Goal: Task Accomplishment & Management: Complete application form

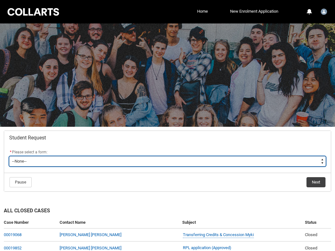
click at [179, 159] on select "--None-- Academic Transcript Application to Appeal Assignment Extension Change …" at bounding box center [167, 161] width 317 height 10
type lightning-select "Special_Consideration_Choice"
click at [9, 156] on select "--None-- Academic Transcript Application to Appeal Assignment Extension Change …" at bounding box center [167, 161] width 317 height 10
select select "Special_Consideration_Choice"
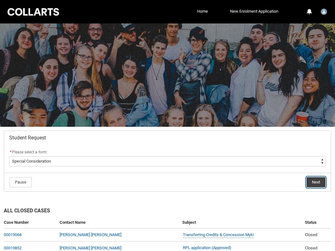
click at [315, 183] on button "Next" at bounding box center [316, 182] width 19 height 10
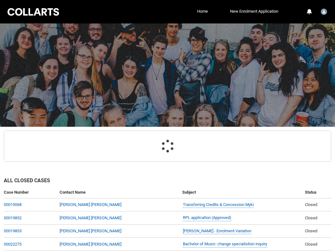
scroll to position [68, 0]
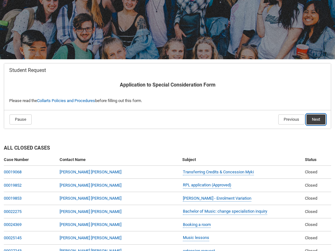
click at [314, 122] on button "Next" at bounding box center [316, 120] width 19 height 10
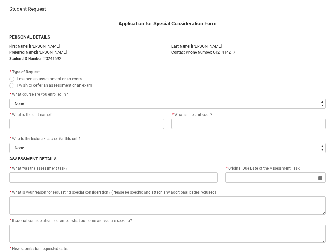
scroll to position [133, 0]
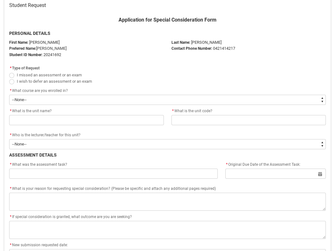
click at [12, 76] on span "Redu_Student_Request flow" at bounding box center [11, 75] width 5 height 5
click at [9, 72] on input "I missed an assessment or an exam" at bounding box center [9, 71] width 0 height 0
radio input "true"
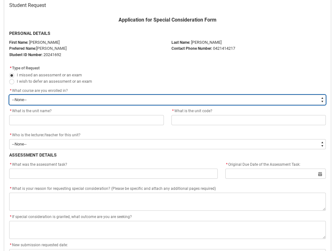
click at [50, 102] on select "--None-- Bachelor of Music Performance V2" at bounding box center [167, 100] width 317 height 10
type lightning-select "recordPicklist_ProgramEnrollment.a0jOZ000003Ipf3YAC"
click at [9, 95] on select "--None-- Bachelor of Music Performance V2" at bounding box center [167, 100] width 317 height 10
select select "recordPicklist_ProgramEnrollment.a0jOZ000003Ipf3YAC"
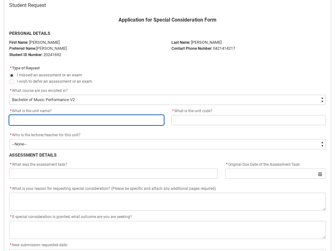
click at [63, 122] on input "Redu_Student_Request flow" at bounding box center [86, 120] width 155 height 10
type lightning-primitive-input-simple "Theory & Aural Studies 5"
type input "Theory & Aural Studies 5"
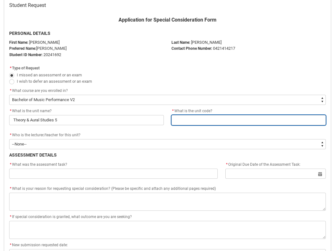
click at [203, 118] on input "Redu_Student_Request flow" at bounding box center [249, 120] width 155 height 10
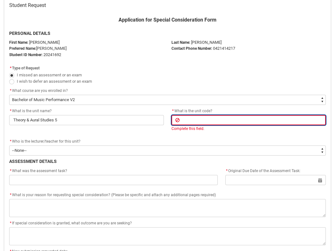
type lightning-primitive-input-simple "M"
type input "M"
type lightning-primitive-input-simple "MU"
type input "MU"
type lightning-primitive-input-simple "MUO"
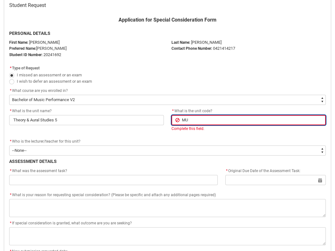
type input "MUO"
type lightning-primitive-input-simple "MU"
type input "MU"
type lightning-primitive-input-simple "MUP"
type input "MUP"
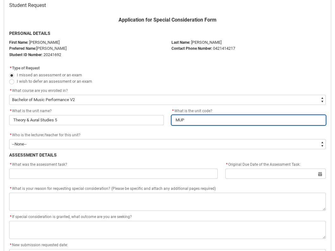
type lightning-primitive-input-simple "MUPT"
type input "MUPT"
type lightning-primitive-input-simple "MUPTA"
type input "MUPTA"
type lightning-primitive-input-simple "MUPTAS"
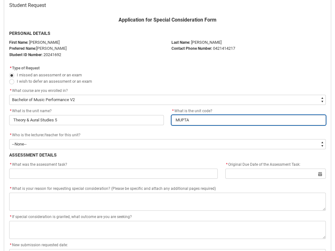
type input "MUPTAS"
type lightning-primitive-input-simple "MUPTAS5"
type input "MUPTAS5"
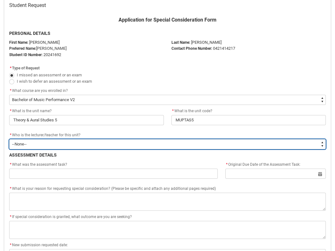
click at [163, 144] on select "--None-- [PERSON_NAME] [PERSON_NAME] [PERSON_NAME] [PERSON_NAME] [PERSON_NAME] …" at bounding box center [167, 144] width 317 height 10
type lightning-select "Faculty_NamefromAtoM.0035g00000b9AZBAA2"
click at [9, 139] on select "--None-- [PERSON_NAME] [PERSON_NAME] [PERSON_NAME] [PERSON_NAME] [PERSON_NAME] …" at bounding box center [167, 144] width 317 height 10
select select "Faculty_NamefromAtoM.0035g00000b9AZBAA2"
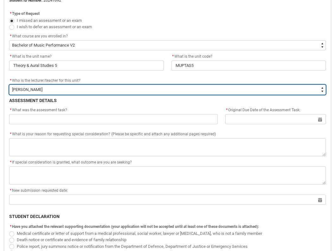
scroll to position [188, 0]
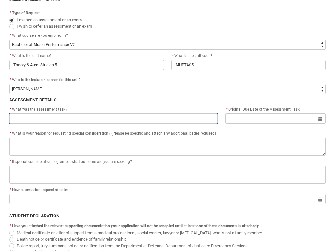
click at [90, 119] on input "Redu_Student_Request flow" at bounding box center [113, 119] width 209 height 10
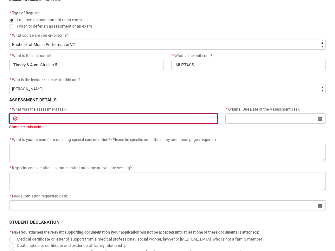
paste input "Assessment 2: Genre Arrangement with Reflection"
type lightning-primitive-input-simple "Assessment 2: Genre Arrangement with Reflection"
type input "Assessment 2: Genre Arrangement with Reflection"
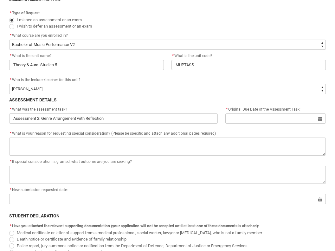
click at [165, 130] on div "Application for Special Consideration Form PERSONAL DETAILS First Name: [PERSON…" at bounding box center [167, 144] width 325 height 366
click at [321, 121] on input "Redu_Student_Request flow" at bounding box center [276, 119] width 101 height 10
select select "2025"
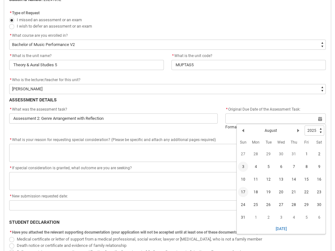
click at [243, 169] on span "3" at bounding box center [243, 167] width 10 height 10
type lightning-datepicker "[DATE]"
type lightning-input "[DATE]"
type input "[DATE]"
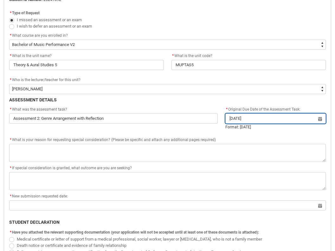
click at [324, 120] on input "[DATE]" at bounding box center [276, 119] width 101 height 10
select select "2025"
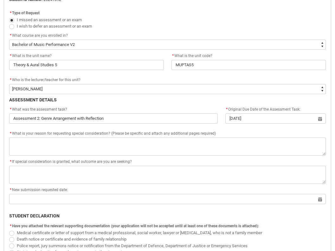
click at [211, 156] on flowruntime-screen-field "* What is your reason for requesting special consideration? (Please be specific…" at bounding box center [167, 144] width 325 height 28
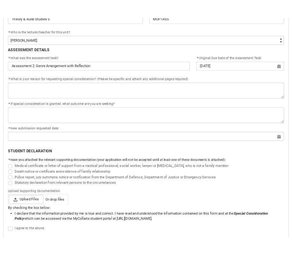
scroll to position [254, 0]
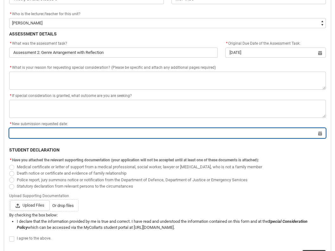
click at [322, 134] on input "Redu_Student_Request flow" at bounding box center [167, 133] width 317 height 10
select select "2025"
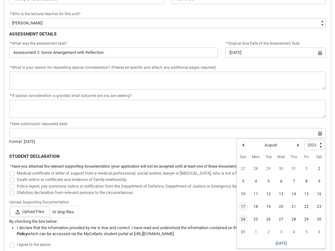
click at [243, 220] on span "24" at bounding box center [243, 220] width 10 height 10
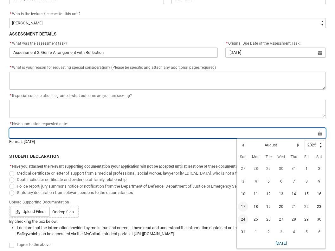
type lightning-datepicker "[DATE]"
type lightning-input "[DATE]"
type input "[DATE]"
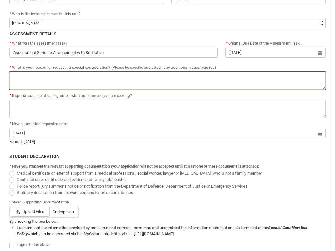
click at [116, 84] on textarea "*" at bounding box center [167, 81] width 317 height 18
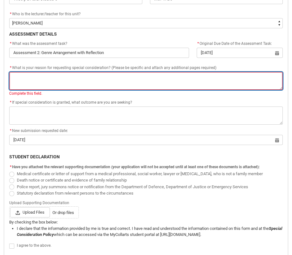
click at [131, 79] on textarea "*" at bounding box center [145, 81] width 273 height 18
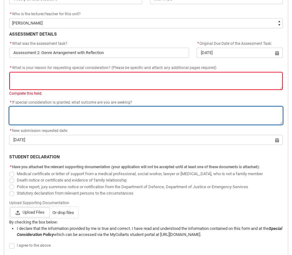
click at [76, 113] on textarea "*" at bounding box center [145, 115] width 273 height 18
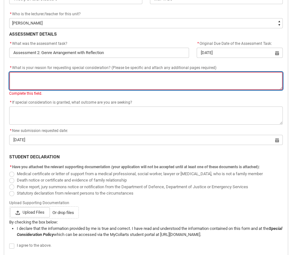
click at [75, 78] on textarea "*" at bounding box center [145, 81] width 273 height 18
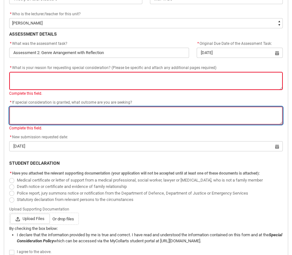
click at [72, 112] on textarea "*" at bounding box center [145, 115] width 273 height 18
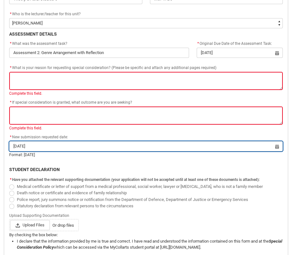
click at [279, 147] on input "[DATE]" at bounding box center [145, 146] width 273 height 10
select select "2025"
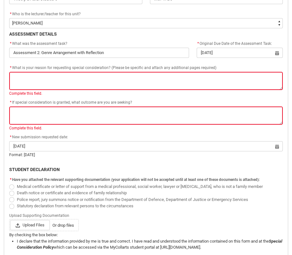
click at [152, 164] on p "Redu_Student_Request flow" at bounding box center [145, 163] width 273 height 6
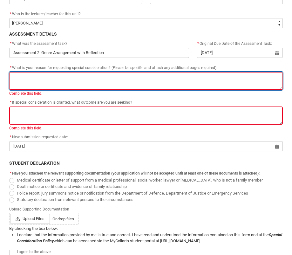
click at [96, 80] on textarea "*" at bounding box center [145, 81] width 273 height 18
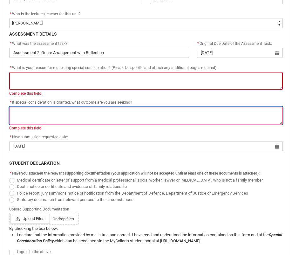
click at [95, 116] on textarea "*" at bounding box center [145, 115] width 273 height 18
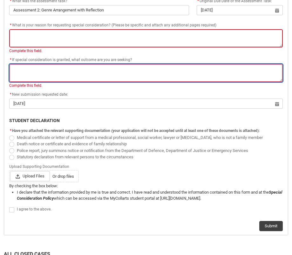
scroll to position [289, 0]
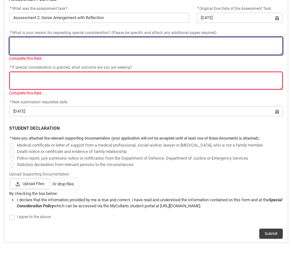
click at [53, 39] on textarea "*" at bounding box center [145, 46] width 273 height 18
click at [195, 40] on textarea "*" at bounding box center [145, 46] width 273 height 18
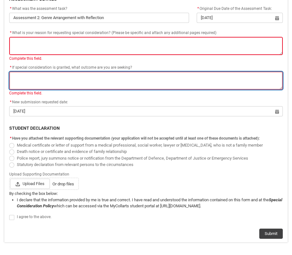
click at [115, 79] on textarea "*" at bounding box center [145, 80] width 273 height 18
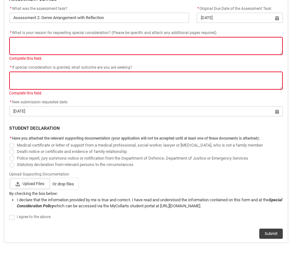
click at [11, 157] on span "Redu_Student_Request flow" at bounding box center [11, 158] width 5 height 5
click at [9, 155] on input "Police report, jury summons notice or notification from the Department of Defen…" at bounding box center [9, 154] width 0 height 0
radio input "true"
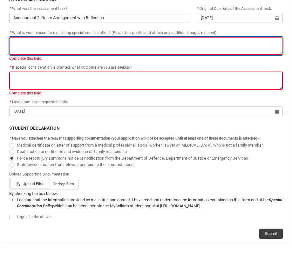
click at [90, 43] on textarea "*" at bounding box center [145, 46] width 273 height 18
type lightning-textarea "i"
type textarea "i"
type lightning-textarea "it"
type textarea "it"
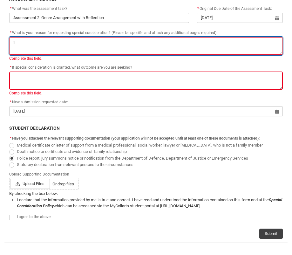
type lightning-textarea "i"
type textarea "i"
type lightning-textarea "i"
type textarea "i"
type lightning-textarea "it"
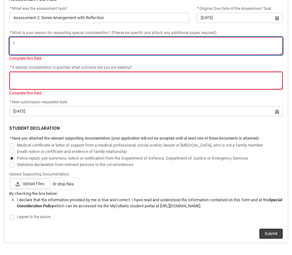
type textarea "it"
type lightning-textarea "it"
type textarea "it"
type lightning-textarea "it s"
type textarea "it s"
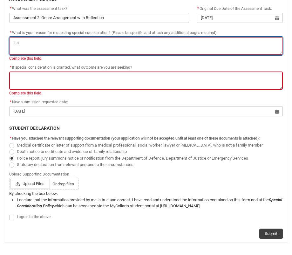
type lightning-textarea "it sh"
type textarea "it sh"
type lightning-textarea "it sha"
type textarea "it sha"
type lightning-textarea "it shal"
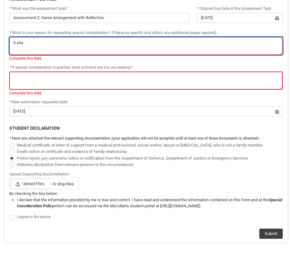
type textarea "it shal"
type lightning-textarea "it shall"
type textarea "it shall"
type lightning-textarea "it shall"
type textarea "it shall"
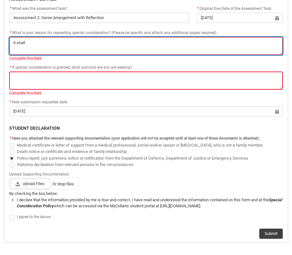
type lightning-textarea "it shall"
type textarea "it shall"
type lightning-textarea "it shal"
type textarea "it shal"
type lightning-textarea "it sha"
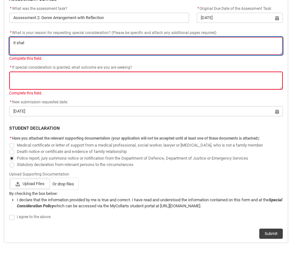
type textarea "it sha"
type lightning-textarea "it sh"
type textarea "it sh"
type lightning-textarea "it s"
type textarea "it s"
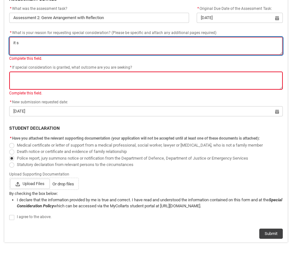
type lightning-textarea "it"
type textarea "it"
type lightning-textarea "it"
type textarea "it"
type lightning-textarea "i"
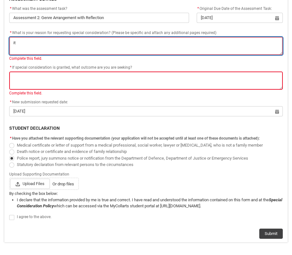
type textarea "i"
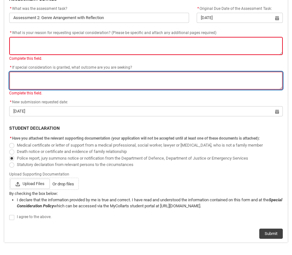
click at [112, 80] on textarea "*" at bounding box center [145, 80] width 273 height 18
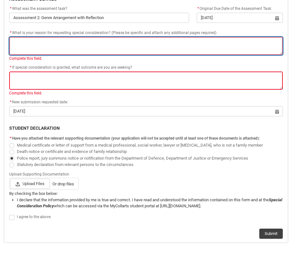
click at [73, 46] on textarea "*" at bounding box center [145, 46] width 273 height 18
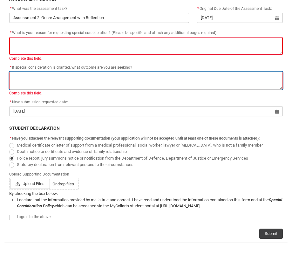
click at [125, 78] on textarea "*" at bounding box center [145, 80] width 273 height 18
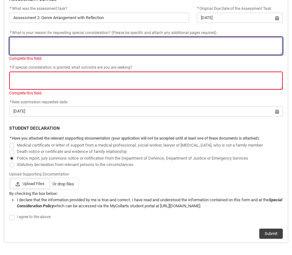
click at [147, 48] on textarea "*" at bounding box center [145, 46] width 273 height 18
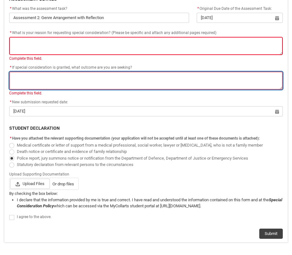
click at [135, 82] on textarea "*" at bounding box center [145, 80] width 273 height 18
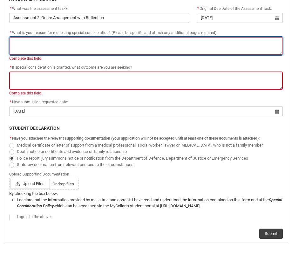
click at [105, 46] on textarea "*" at bounding box center [145, 46] width 273 height 18
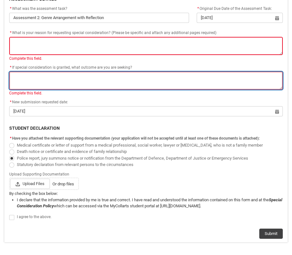
click at [95, 79] on textarea "*" at bounding box center [145, 80] width 273 height 18
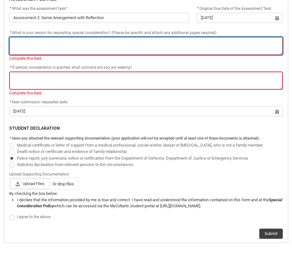
click at [49, 41] on textarea "*" at bounding box center [145, 46] width 273 height 18
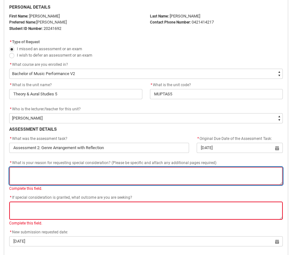
scroll to position [160, 0]
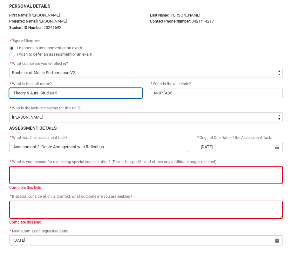
click at [72, 94] on input "Theory & Aural Studies 5" at bounding box center [75, 93] width 133 height 10
type lightning-primitive-input-simple "Theory & Aural Studies 5"
type input "Theory & Aural Studies 5"
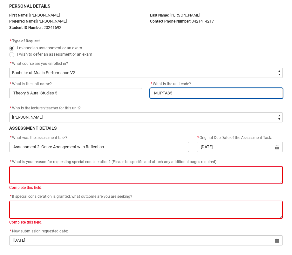
click at [186, 94] on input "MUPTAS5" at bounding box center [216, 93] width 133 height 10
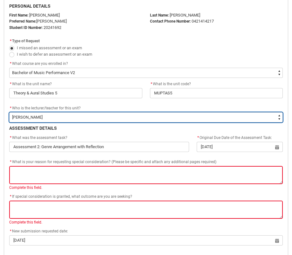
click at [95, 120] on select "--None-- [PERSON_NAME] [PERSON_NAME] [PERSON_NAME] [PERSON_NAME] [PERSON_NAME] …" at bounding box center [145, 117] width 273 height 10
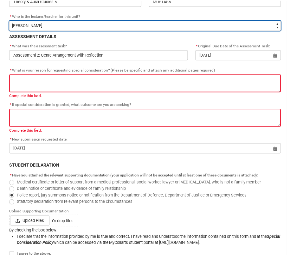
scroll to position [254, 0]
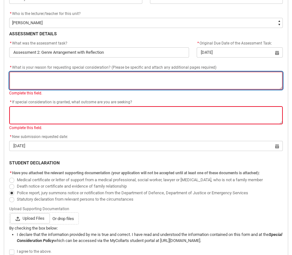
click at [82, 76] on textarea "*" at bounding box center [145, 80] width 273 height 18
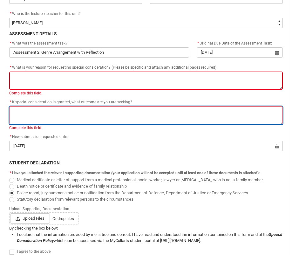
click at [42, 113] on textarea "*" at bounding box center [145, 115] width 273 height 18
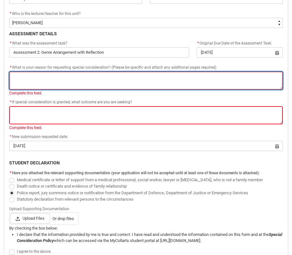
click at [29, 75] on textarea "*" at bounding box center [145, 80] width 273 height 18
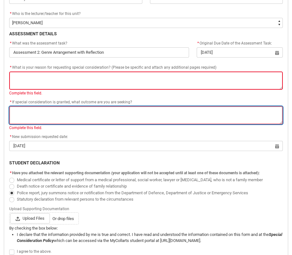
click at [30, 107] on textarea "*" at bounding box center [145, 115] width 273 height 18
click at [83, 110] on textarea "*" at bounding box center [145, 115] width 273 height 18
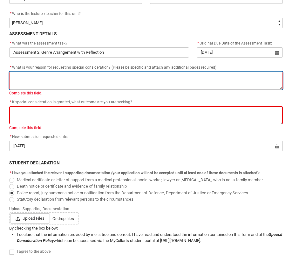
click at [63, 81] on textarea "*" at bounding box center [145, 80] width 273 height 18
click at [114, 75] on textarea "*" at bounding box center [145, 80] width 272 height 18
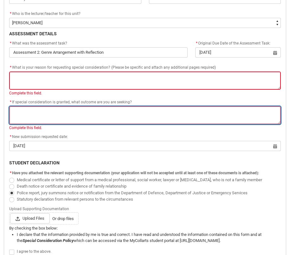
click at [66, 115] on textarea "*" at bounding box center [145, 115] width 272 height 18
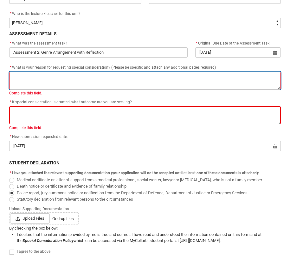
click at [70, 75] on textarea "*" at bounding box center [145, 80] width 272 height 18
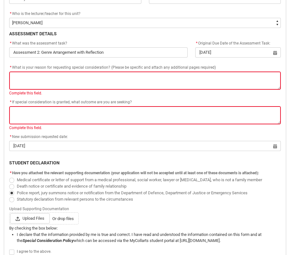
click at [137, 97] on flowruntime-screen-field "* What is your reason for requesting special consideration? (Please be specific…" at bounding box center [145, 81] width 280 height 35
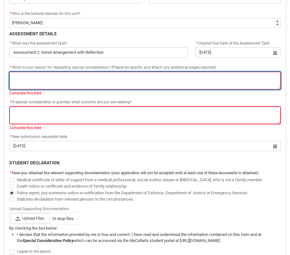
click at [119, 79] on textarea "*" at bounding box center [145, 80] width 272 height 18
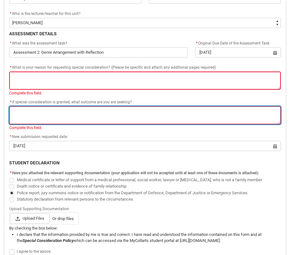
click at [73, 111] on textarea "*" at bounding box center [145, 115] width 272 height 18
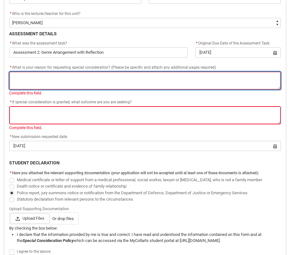
click at [51, 77] on textarea "*" at bounding box center [145, 80] width 272 height 18
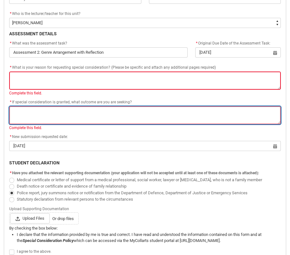
click at [39, 111] on textarea "*" at bounding box center [145, 115] width 272 height 18
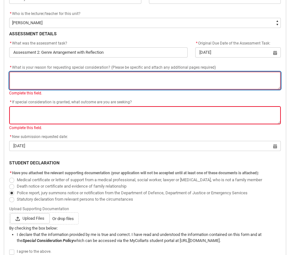
click at [32, 75] on textarea "*" at bounding box center [145, 80] width 272 height 18
click at [134, 76] on textarea "*" at bounding box center [145, 80] width 272 height 18
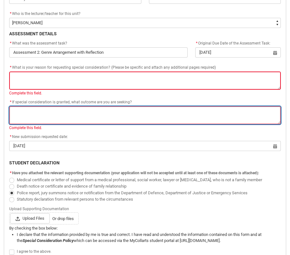
click at [146, 115] on textarea "*" at bounding box center [145, 115] width 272 height 18
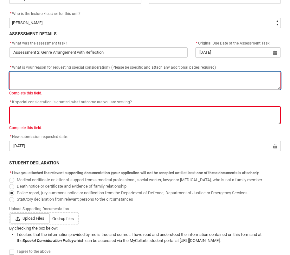
click at [137, 78] on textarea "*" at bounding box center [145, 80] width 272 height 18
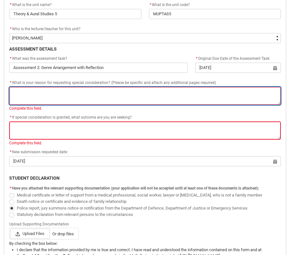
scroll to position [249, 0]
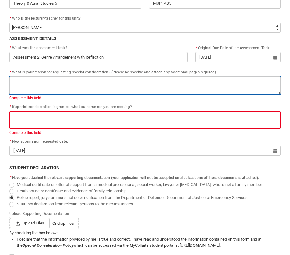
click at [129, 84] on textarea "*" at bounding box center [145, 85] width 272 height 18
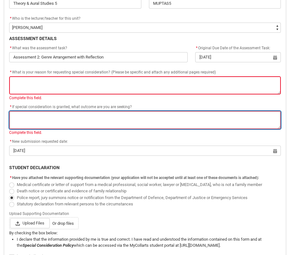
click at [110, 121] on textarea "*" at bounding box center [145, 120] width 272 height 18
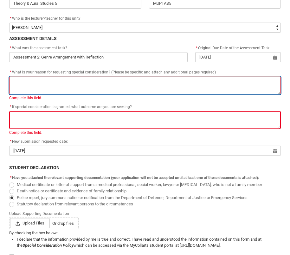
click at [110, 87] on textarea "*" at bounding box center [145, 85] width 272 height 18
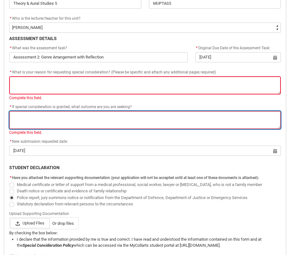
click at [87, 120] on textarea "*" at bounding box center [145, 120] width 272 height 18
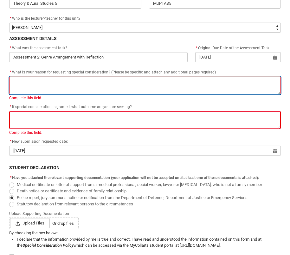
click at [88, 88] on textarea "*" at bounding box center [145, 85] width 272 height 18
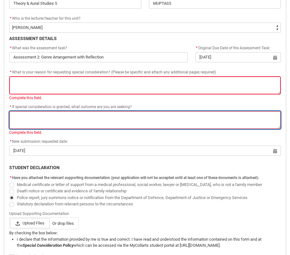
click at [93, 120] on textarea "*" at bounding box center [145, 120] width 272 height 18
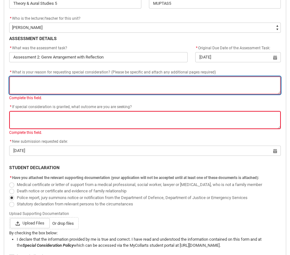
click at [110, 90] on textarea "*" at bounding box center [145, 85] width 272 height 18
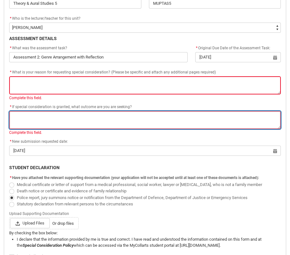
click at [109, 116] on textarea "*" at bounding box center [145, 120] width 272 height 18
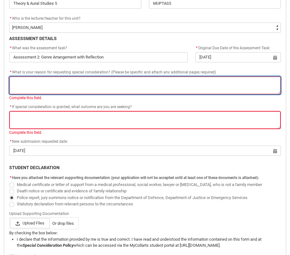
click at [135, 86] on textarea "*" at bounding box center [145, 85] width 272 height 18
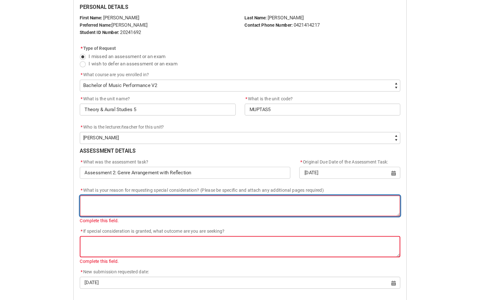
scroll to position [160, 0]
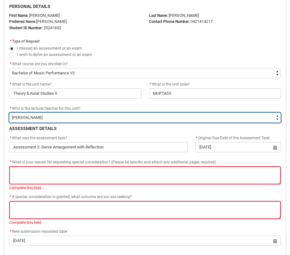
click at [100, 117] on select "--None-- [PERSON_NAME] [PERSON_NAME] [PERSON_NAME] [PERSON_NAME] [PERSON_NAME] …" at bounding box center [145, 117] width 272 height 10
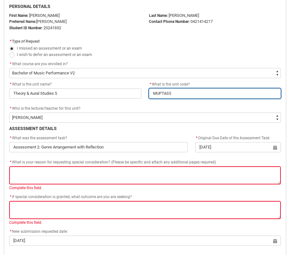
click at [181, 95] on input "MUPTAS5" at bounding box center [215, 93] width 132 height 10
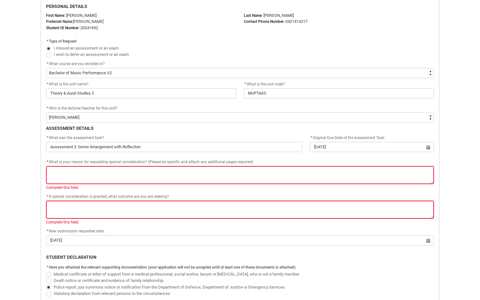
click at [49, 56] on span "Redu_Student_Request flow" at bounding box center [48, 54] width 5 height 5
click at [46, 51] on input "I wish to defer an assessment or an exam" at bounding box center [46, 51] width 0 height 0
radio input "true"
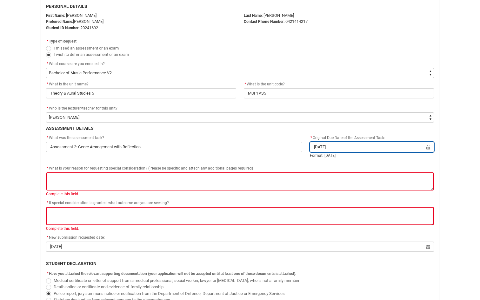
click at [335, 148] on input "[DATE]" at bounding box center [372, 147] width 124 height 10
select select "2025"
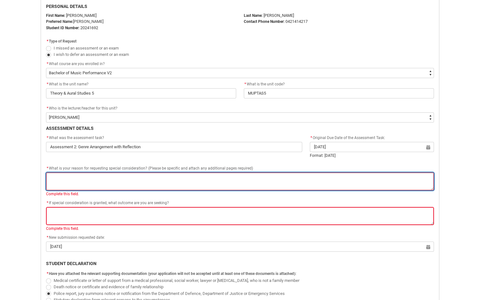
click at [211, 179] on textarea "*" at bounding box center [240, 181] width 388 height 18
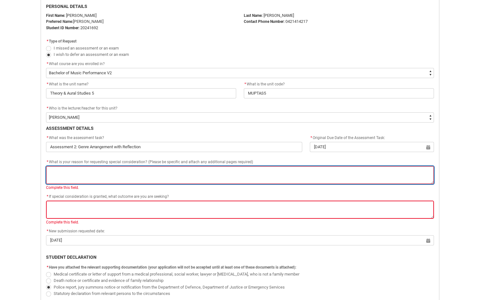
type lightning-textarea "E"
type textarea "E"
type lightning-textarea "Ex"
type textarea "Ex"
type lightning-textarea "Exp"
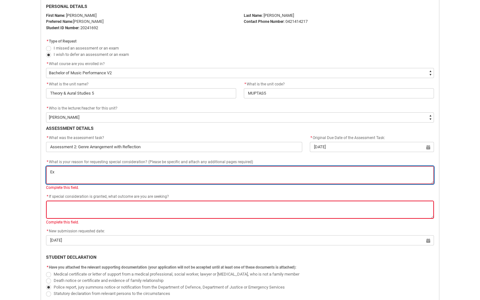
type textarea "Exp"
type lightning-textarea "Expe"
type textarea "Expe"
type lightning-textarea "Exper"
type textarea "Exper"
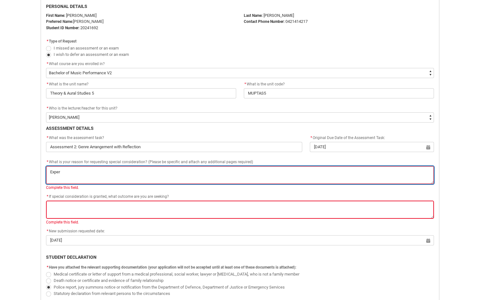
type lightning-textarea "Experi"
type textarea "Experi"
type lightning-textarea "Experie"
type textarea "Experie"
type lightning-textarea "Experien"
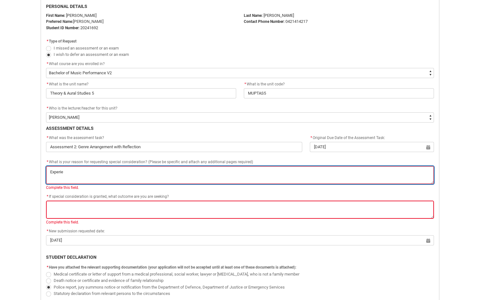
type textarea "Experien"
type lightning-textarea "Experienc"
type textarea "Experienc"
type lightning-textarea "Experienci"
type textarea "Experienci"
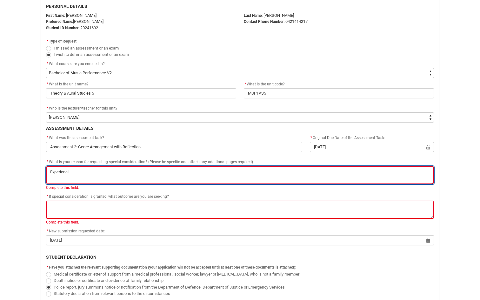
type lightning-textarea "Experiencin"
type textarea "Experiencin"
type lightning-textarea "Experiencing"
type textarea "Experiencing"
type lightning-textarea "Experiencing"
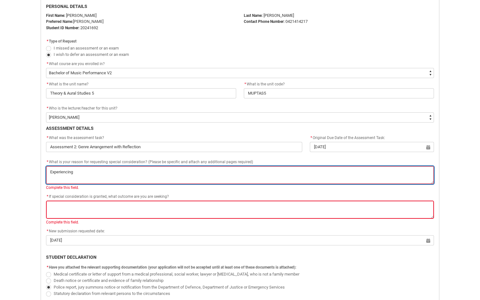
type textarea "Experiencing"
type lightning-textarea "Experiencing d"
type textarea "Experiencing d"
type lightning-textarea "Experiencing do"
type textarea "Experiencing do"
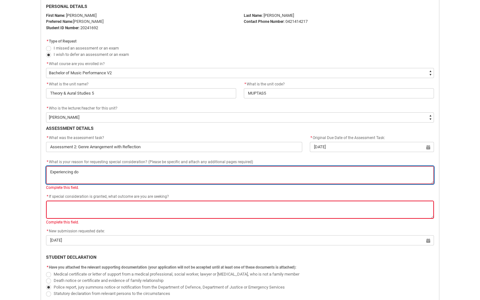
type lightning-textarea "Experiencing dom"
type textarea "Experiencing dom"
type lightning-textarea "Experiencing dome"
type textarea "Experiencing dome"
type lightning-textarea "Experiencing domes"
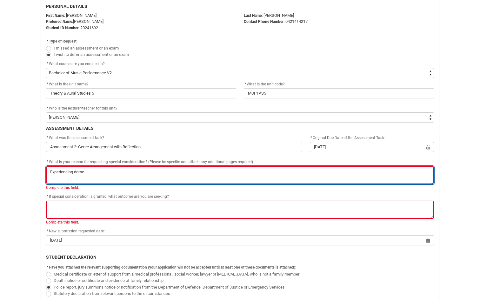
type textarea "Experiencing domes"
type lightning-textarea "Experiencing domest"
type textarea "Experiencing domest"
type lightning-textarea "Experiencing domesti"
type textarea "Experiencing domesti"
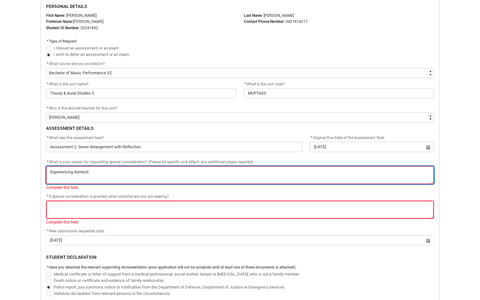
type lightning-textarea "Experiencing domestic"
type textarea "Experiencing domestic"
type lightning-textarea "Experiencing domestic"
type textarea "Experiencing domestic"
type lightning-textarea "Experiencing domestic v"
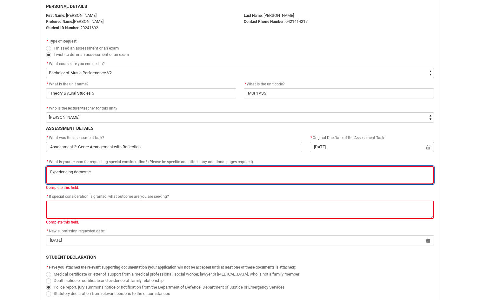
type textarea "Experiencing domestic v"
type lightning-textarea "Experiencing domestic vi"
type textarea "Experiencing domestic vi"
type lightning-textarea "Experiencing domestic vio"
type textarea "Experiencing domestic vio"
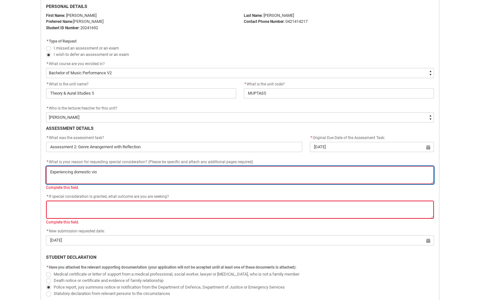
type lightning-textarea "Experiencing domestic viol"
type textarea "Experiencing domestic viol"
type lightning-textarea "Experiencing domestic viole"
type textarea "Experiencing domestic viole"
type lightning-textarea "Experiencing domestic violen"
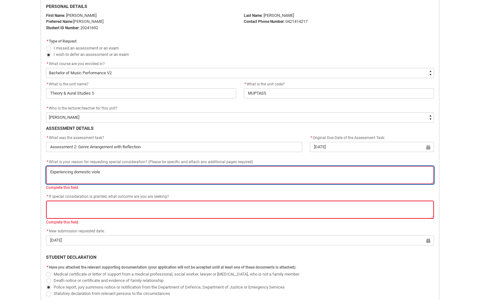
type textarea "Experiencing domestic violen"
type lightning-textarea "Experiencing domestic violenc"
type textarea "Experiencing domestic violenc"
type lightning-textarea "Experiencing domestic violence"
type textarea "Experiencing domestic violence"
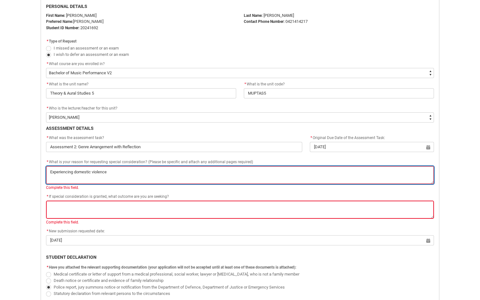
type lightning-textarea "Experiencing domestic violence"
type textarea "Experiencing domestic violence"
type lightning-textarea "Experiencing domestic violence w"
type textarea "Experiencing domestic violence w"
type lightning-textarea "Experiencing domestic violence wi"
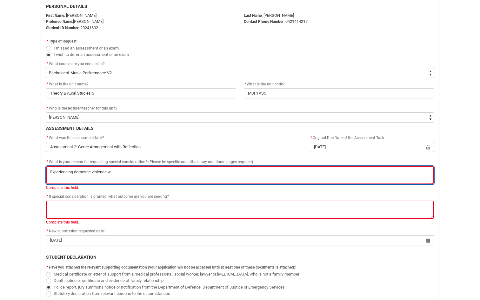
type textarea "Experiencing domestic violence wi"
type lightning-textarea "Experiencing domestic violence wit"
type textarea "Experiencing domestic violence wit"
type lightning-textarea "Experiencing domestic violence with"
type textarea "Experiencing domestic violence with"
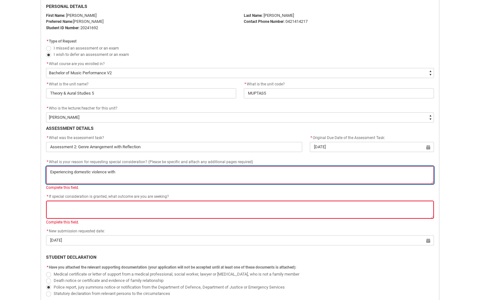
type lightning-textarea "Experiencing domestic violence withi"
type textarea "Experiencing domestic violence withi"
type lightning-textarea "Experiencing domestic violence within"
type textarea "Experiencing domestic violence within"
type lightning-textarea "Experiencing domestic violence withi"
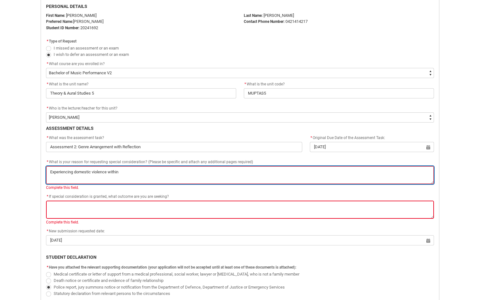
type textarea "Experiencing domestic violence withi"
type lightning-textarea "Experiencing domestic violence with"
type textarea "Experiencing domestic violence with"
type lightning-textarea "Experiencing domestic violence wit"
type textarea "Experiencing domestic violence wit"
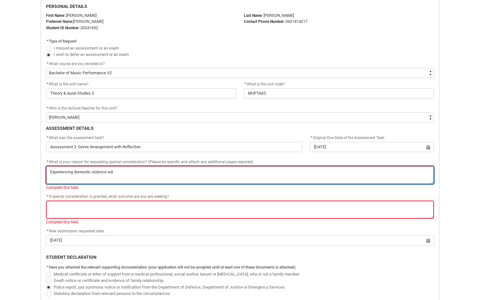
type lightning-textarea "Experiencing domestic violence wi"
type textarea "Experiencing domestic violence wi"
type lightning-textarea "Experiencing domestic violence w"
type textarea "Experiencing domestic violence w"
type lightning-textarea "Experiencing domestic violence"
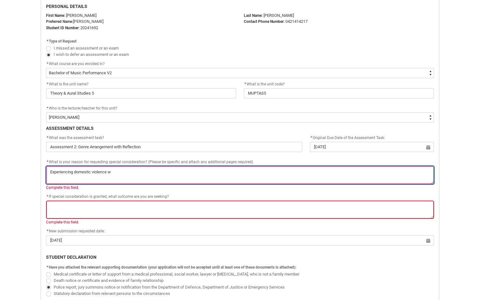
type textarea "Experiencing domestic violence"
type lightning-textarea "Experiencing domestic violence"
type textarea "Experiencing domestic violence"
type lightning-textarea "Experiencing domestic violenc"
type textarea "Experiencing domestic violenc"
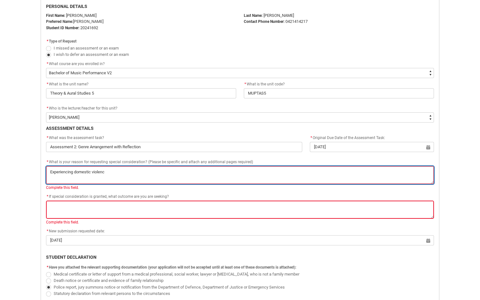
type lightning-textarea "Experiencing domestic violen"
type textarea "Experiencing domestic violen"
type lightning-textarea "Experiencing domestic viole"
type textarea "Experiencing domestic viole"
type lightning-textarea "Experiencing domestic viol"
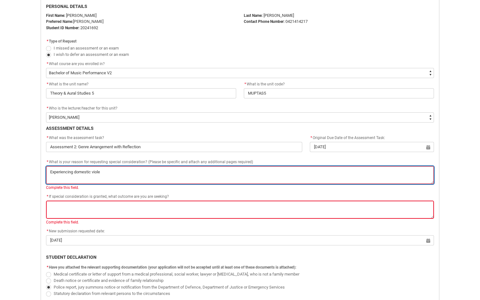
type textarea "Experiencing domestic viol"
type lightning-textarea "Experiencing domestic vio"
type textarea "Experiencing domestic vio"
type lightning-textarea "Experiencing domestic vi"
type textarea "Experiencing domestic vi"
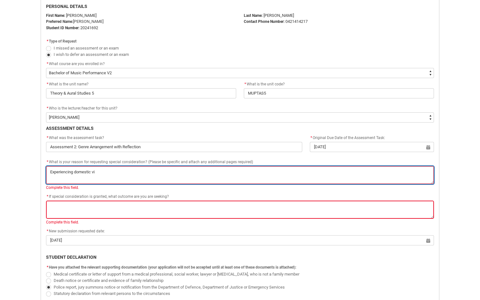
type lightning-textarea "Experiencing domestic v"
type textarea "Experiencing domestic v"
type lightning-textarea "Experiencing domestic"
type textarea "Experiencing domestic"
type lightning-textarea "Experiencing domestic"
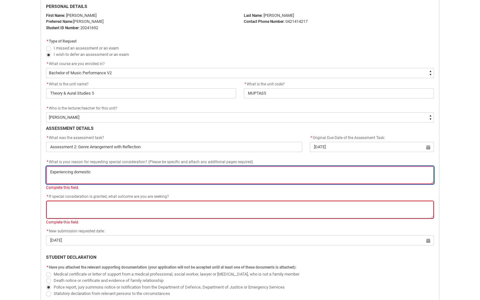
type textarea "Experiencing domestic"
type lightning-textarea "Experiencing domesti"
type textarea "Experiencing domesti"
type lightning-textarea "Experiencing domest"
type textarea "Experiencing domest"
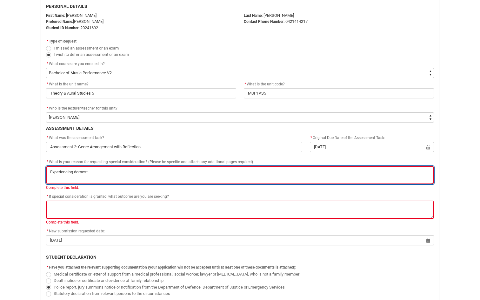
type lightning-textarea "Experiencing domes"
type textarea "Experiencing domes"
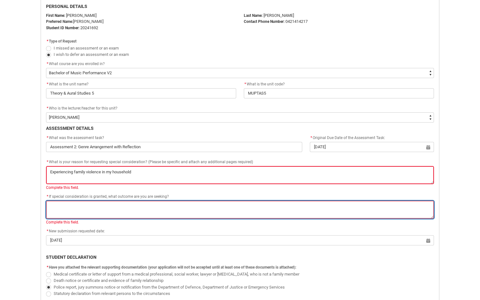
click at [169, 213] on lightning-textarea "* Complete this field." at bounding box center [240, 213] width 388 height 24
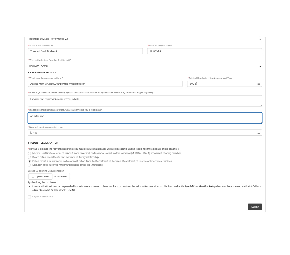
scroll to position [230, 0]
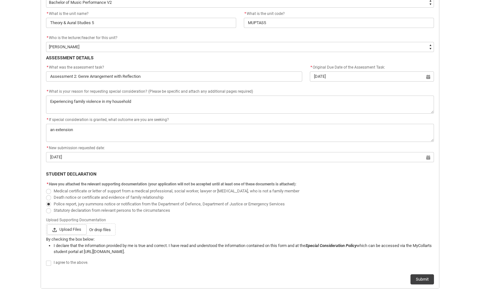
click at [49, 196] on span "Redu_Student_Request flow" at bounding box center [48, 197] width 5 height 5
click at [46, 194] on input "Death notice or certificate and evidence of family relationship" at bounding box center [46, 194] width 0 height 0
click at [48, 204] on span "Redu_Student_Request flow" at bounding box center [48, 204] width 5 height 5
click at [46, 201] on input "Police report, jury summons notice or notification from the Department of Defen…" at bounding box center [46, 200] width 0 height 0
click at [49, 251] on span "Redu_Student_Request flow" at bounding box center [48, 263] width 5 height 5
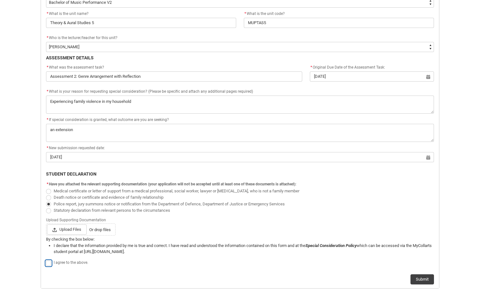
click at [46, 251] on input "Redu_Student_Request flow" at bounding box center [46, 260] width 0 height 0
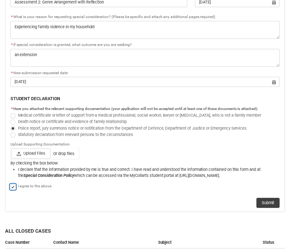
scroll to position [307, 0]
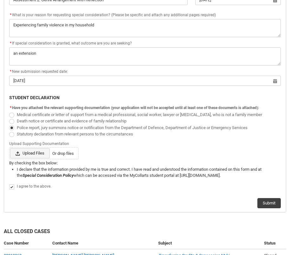
click at [43, 153] on span "Upload Files" at bounding box center [30, 153] width 40 height 10
click at [10, 148] on input "Upload Files Or drop files" at bounding box center [10, 148] width 0 height 0
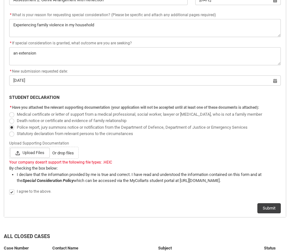
click at [229, 136] on span "Statutory declaration from relevant persons to the circumstances" at bounding box center [145, 133] width 272 height 6
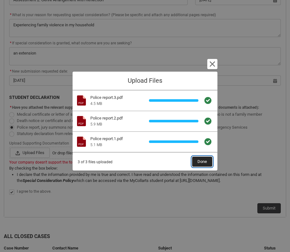
click at [208, 163] on button "Done" at bounding box center [202, 162] width 20 height 10
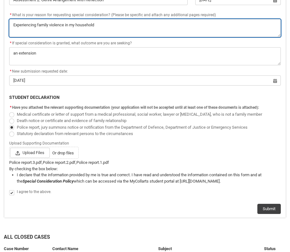
click at [74, 33] on textarea "*" at bounding box center [145, 28] width 272 height 18
drag, startPoint x: 37, startPoint y: 25, endPoint x: 0, endPoint y: 24, distance: 36.8
click at [0, 24] on div "Student Request Application for Special Consideration Form PERSONAL DETAILS Fir…" at bounding box center [145, 21] width 290 height 402
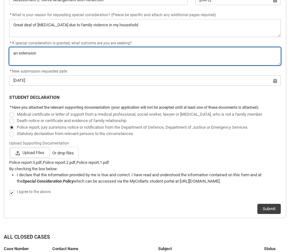
click at [75, 55] on textarea "*" at bounding box center [145, 56] width 272 height 18
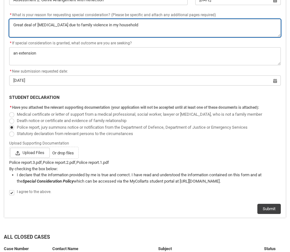
click at [57, 26] on textarea "*" at bounding box center [145, 28] width 272 height 18
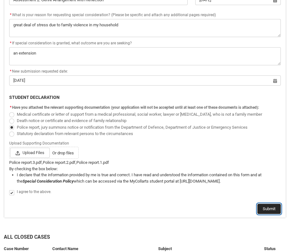
click at [269, 209] on button "Submit" at bounding box center [269, 209] width 23 height 10
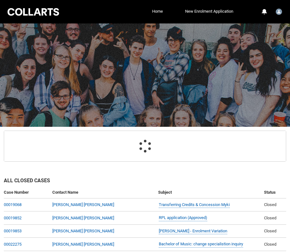
scroll to position [68, 0]
